Goal: Task Accomplishment & Management: Manage account settings

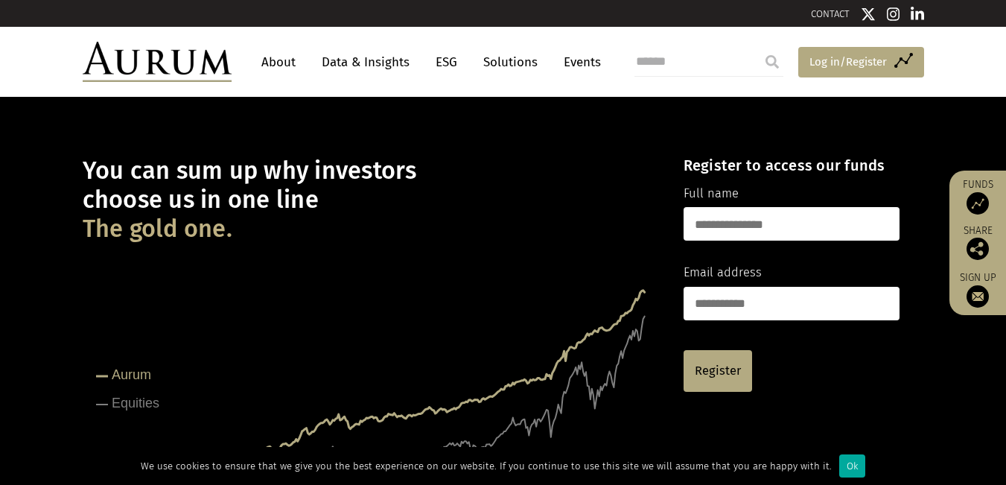
click at [834, 54] on span "Log in/Register" at bounding box center [847, 62] width 77 height 18
